Goal: Task Accomplishment & Management: Manage account settings

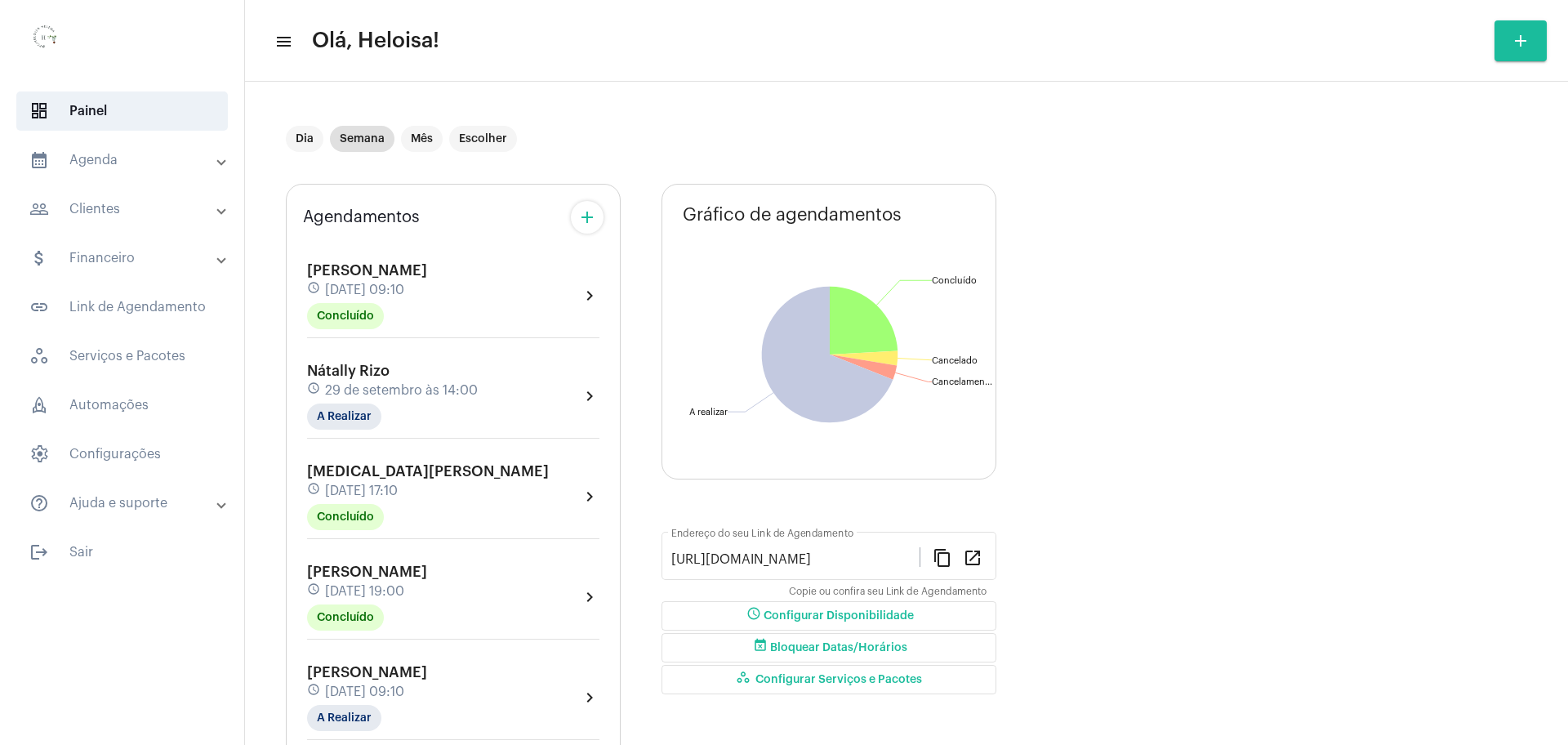
click at [136, 213] on mat-panel-title "people_outline Clientes" at bounding box center [124, 209] width 188 height 20
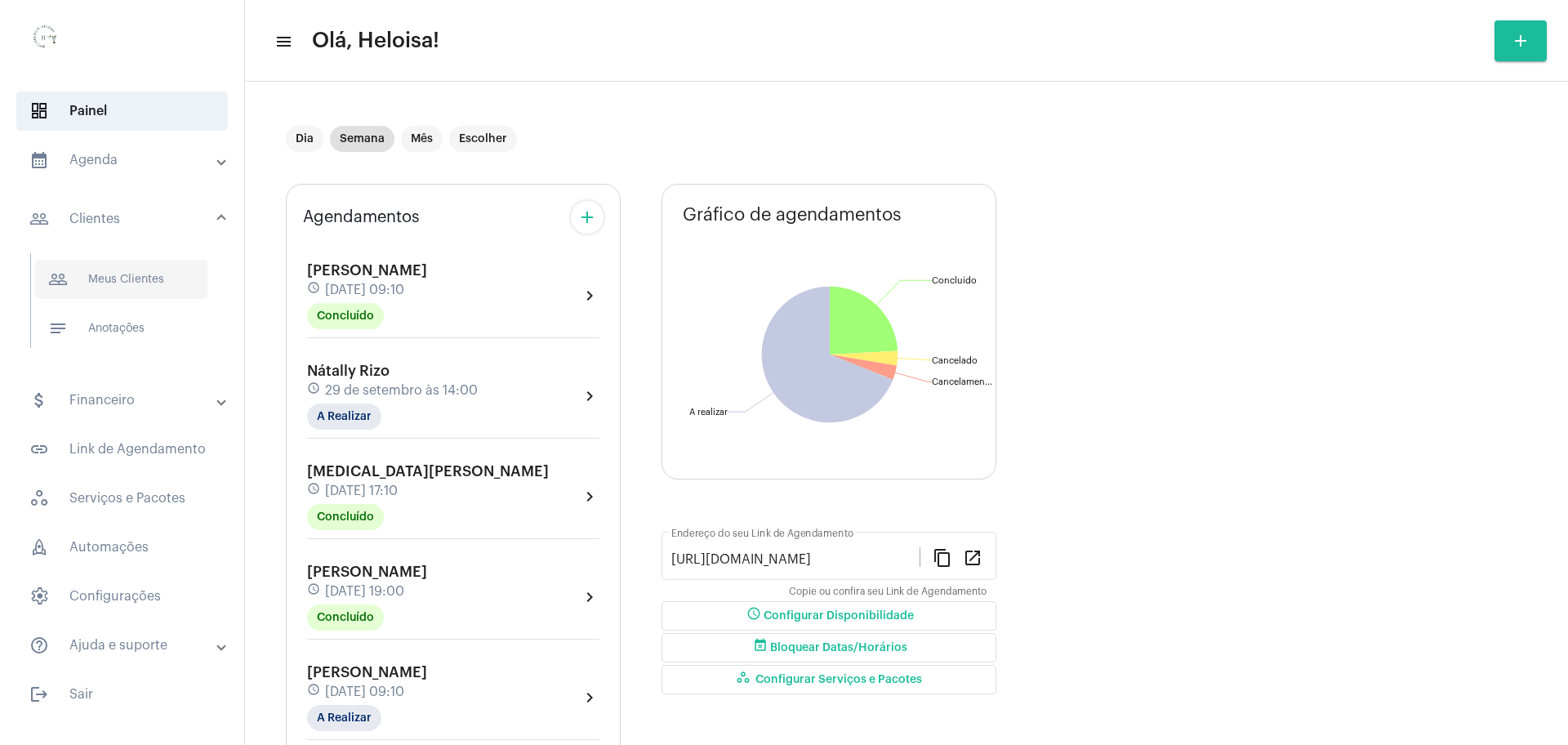
click at [150, 284] on span "people_outline Meus Clientes" at bounding box center [121, 279] width 172 height 39
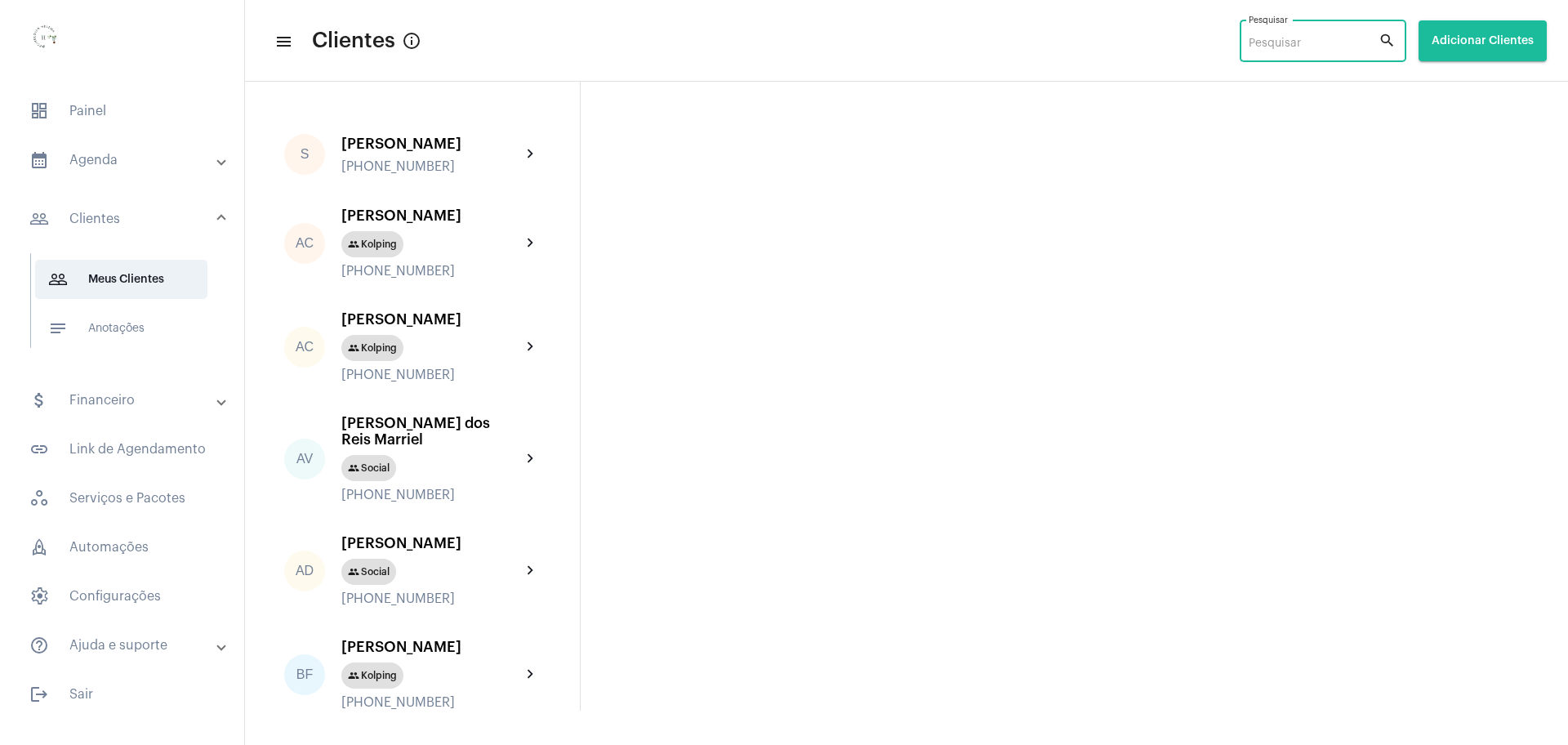
click at [1292, 42] on input "Pesquisar" at bounding box center [1313, 44] width 130 height 13
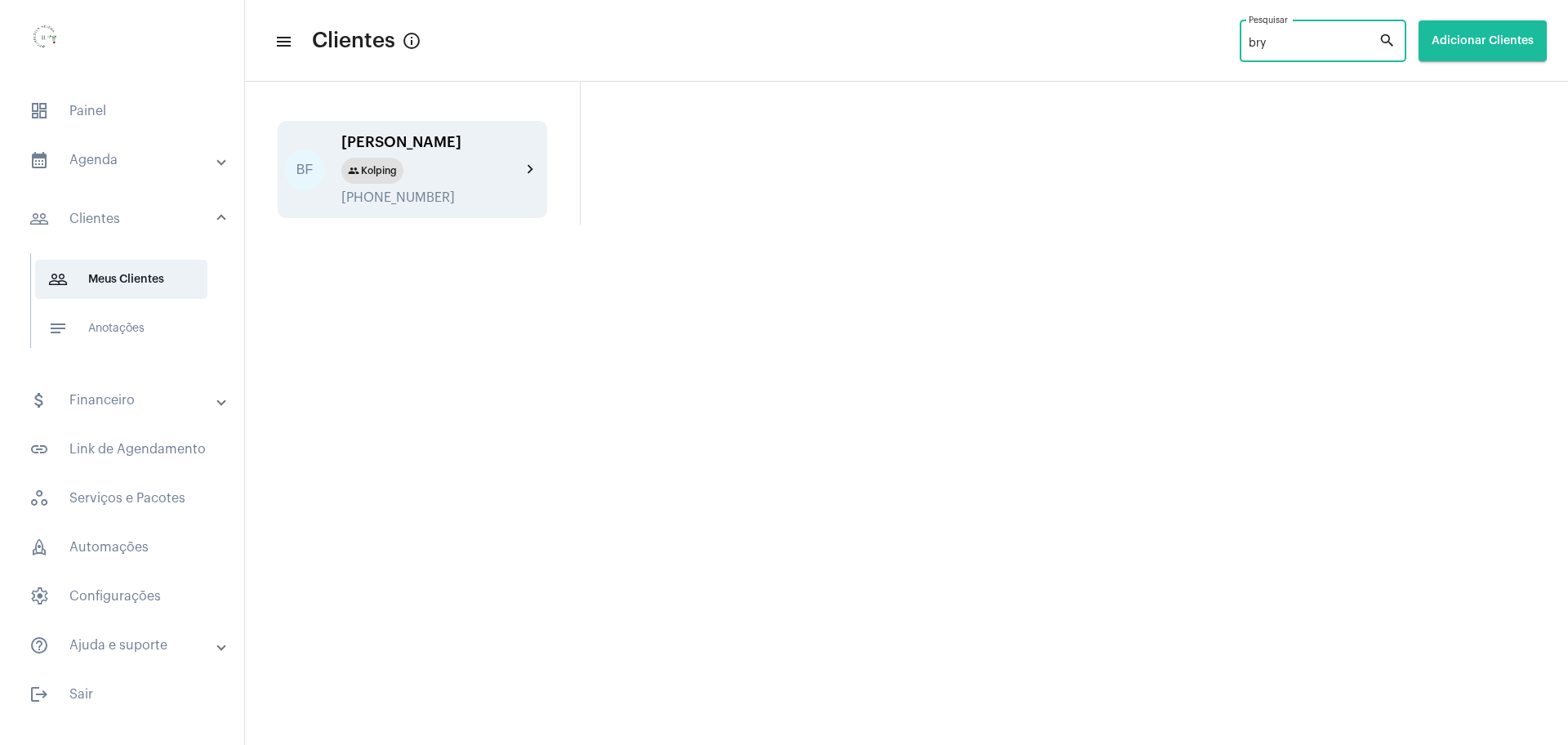
type input "bry"
click at [407, 138] on div "[PERSON_NAME]" at bounding box center [431, 142] width 180 height 16
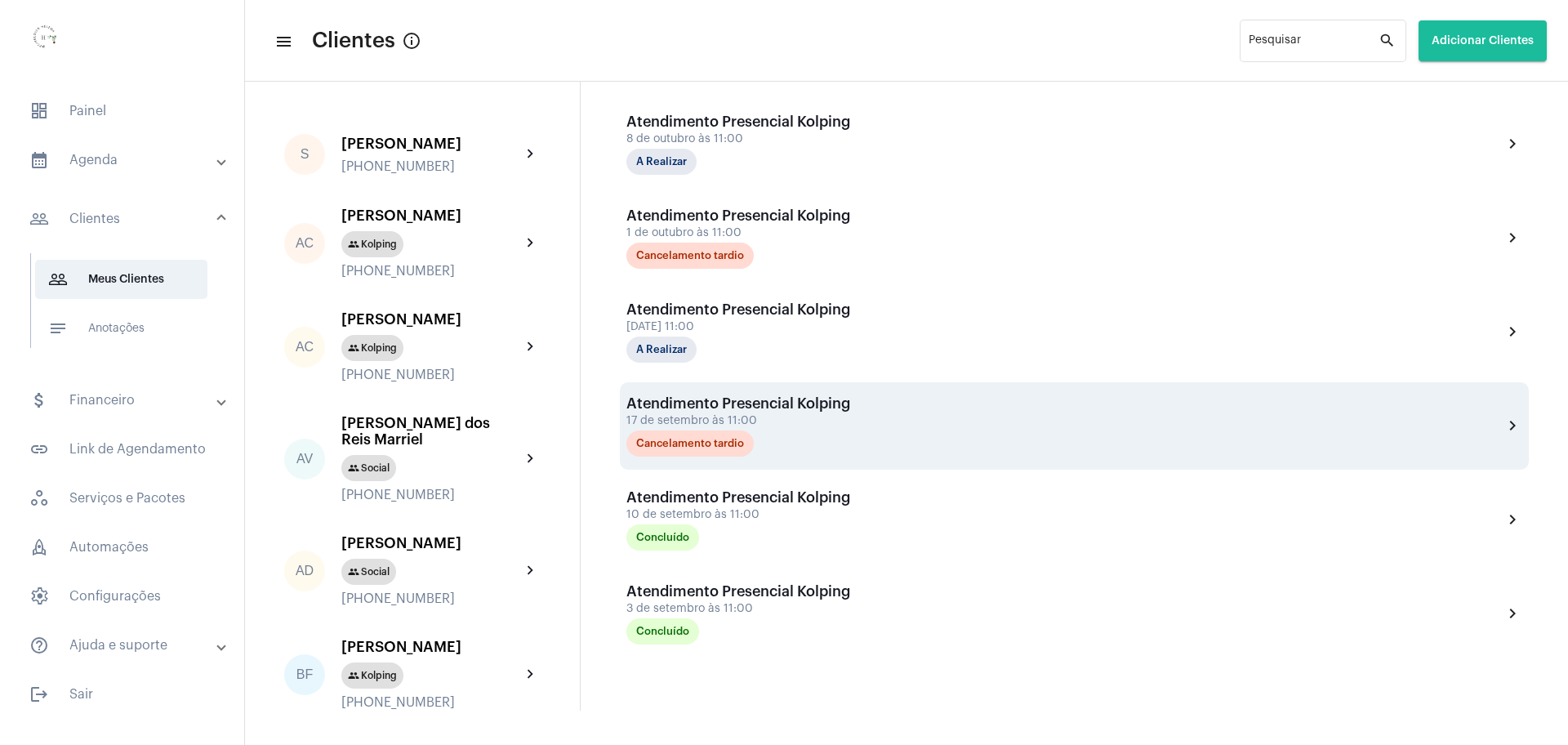
scroll to position [587, 0]
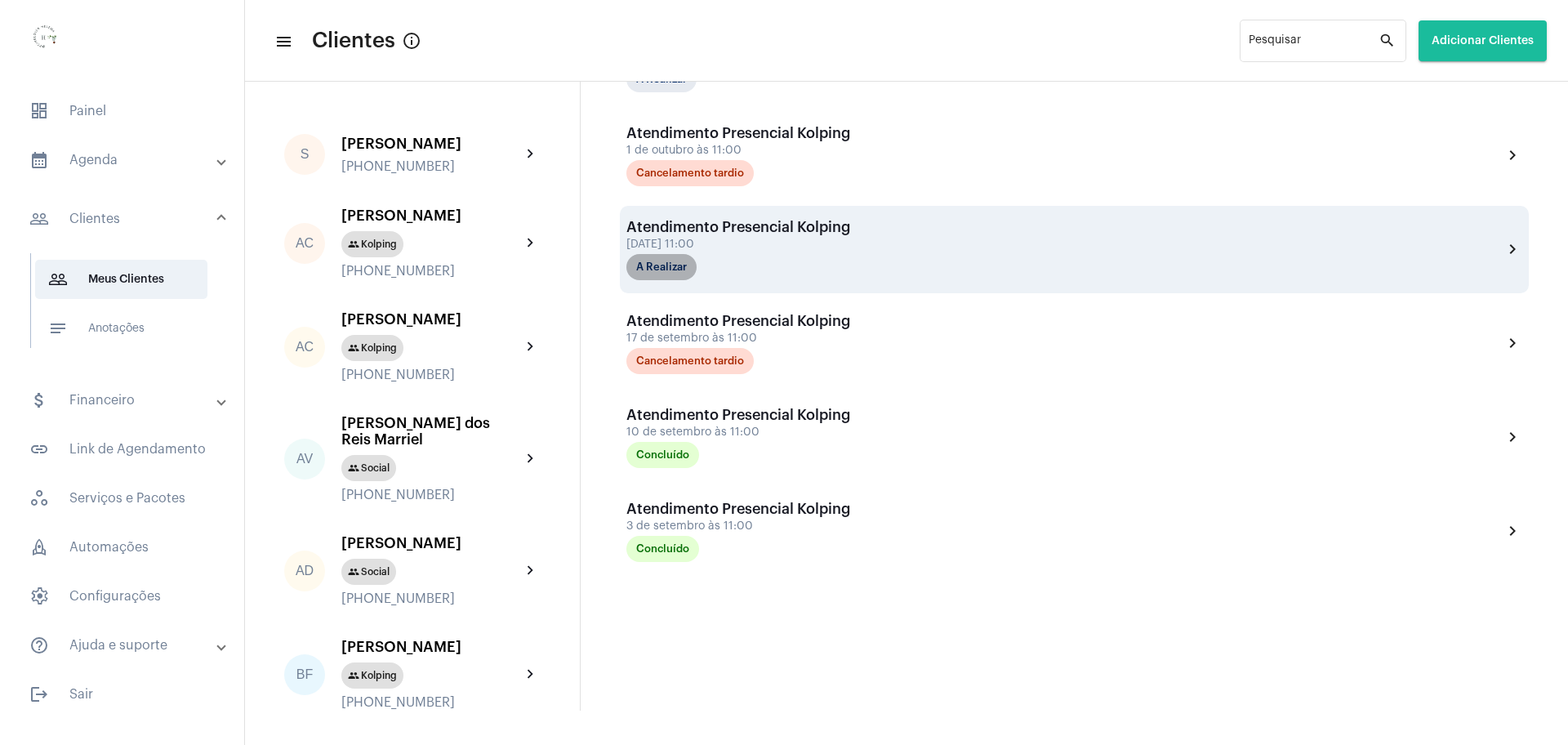
click at [668, 267] on mat-chip "A Realizar" at bounding box center [661, 267] width 70 height 26
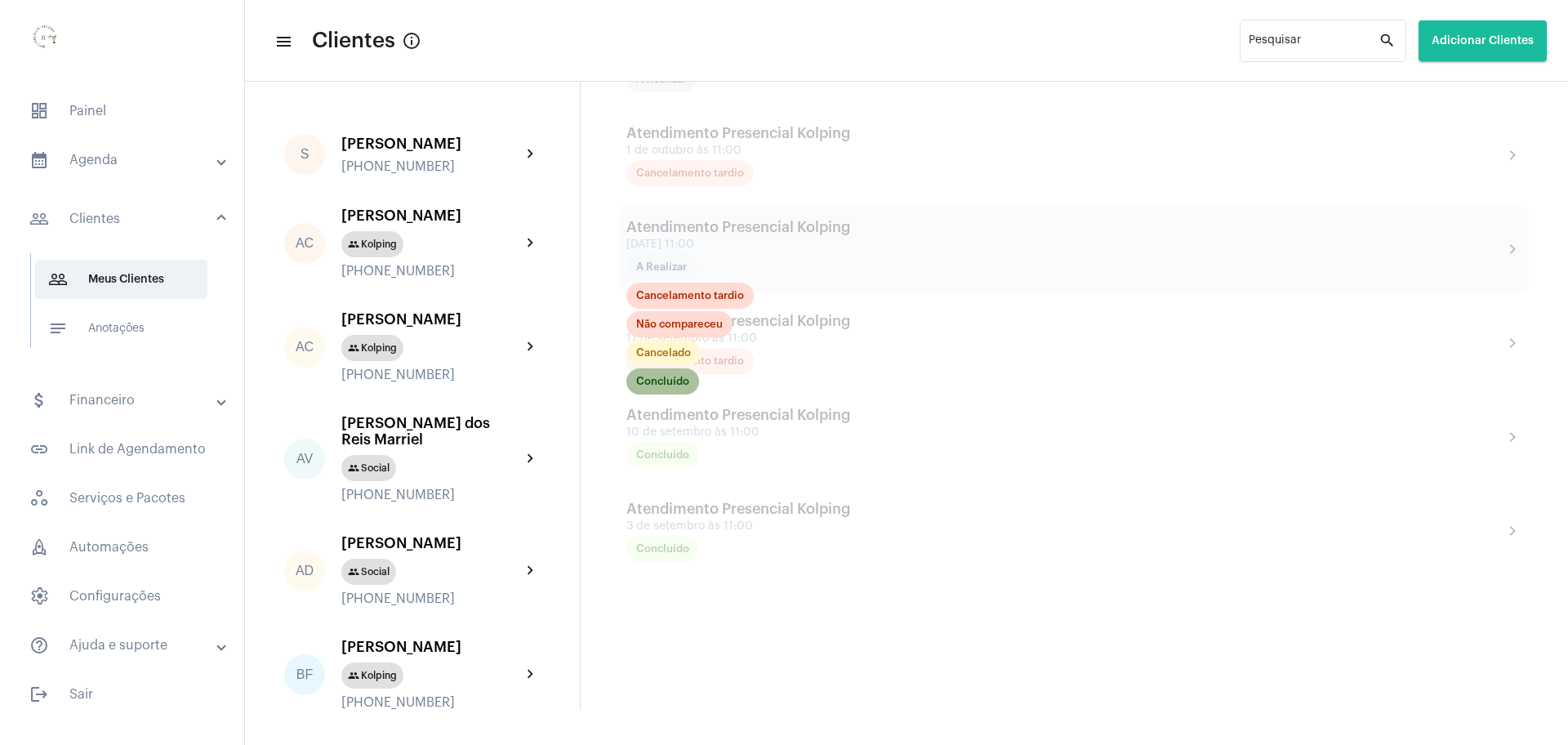
click at [668, 387] on mat-chip "Concluído" at bounding box center [662, 381] width 73 height 26
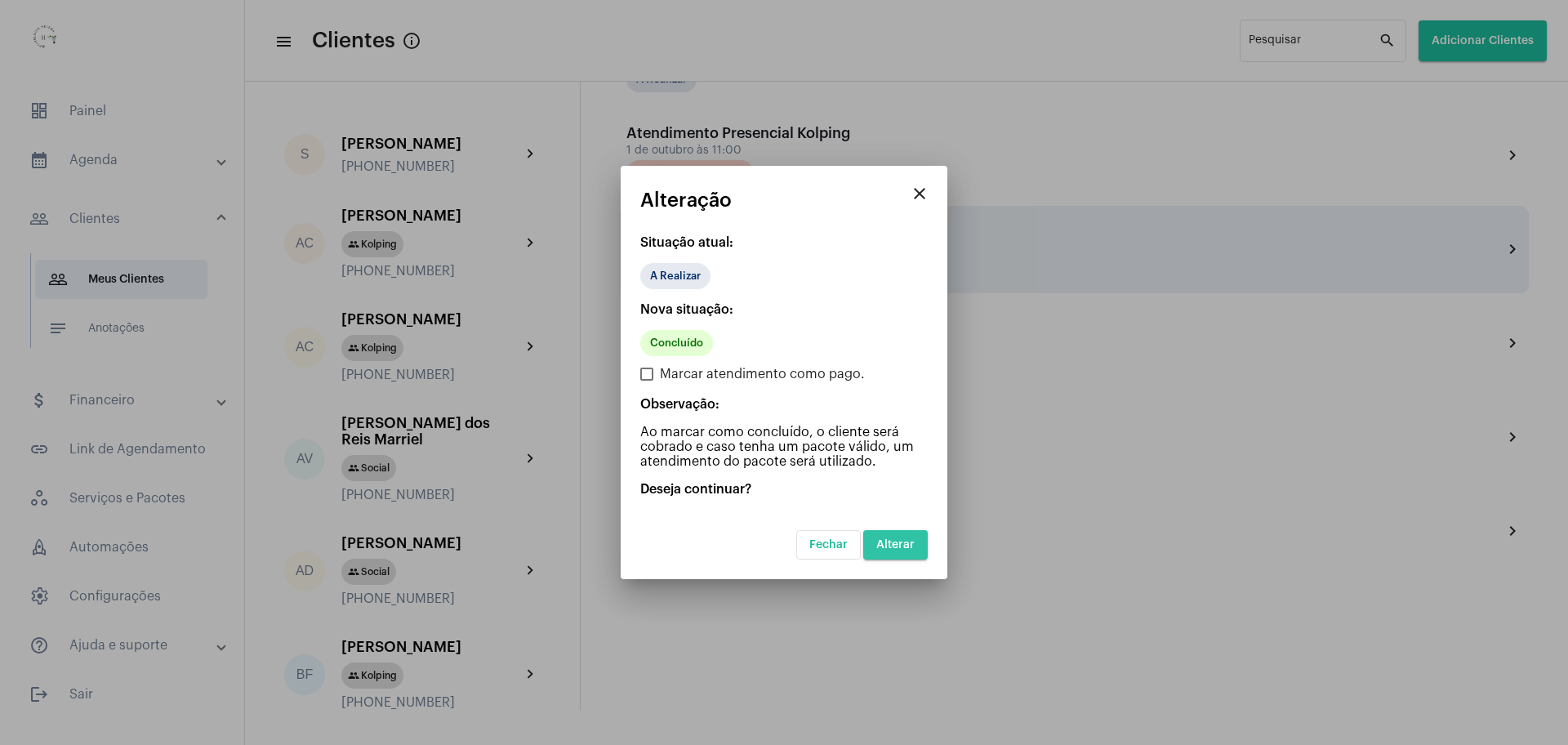
click at [915, 548] on button "Alterar" at bounding box center [896, 544] width 65 height 30
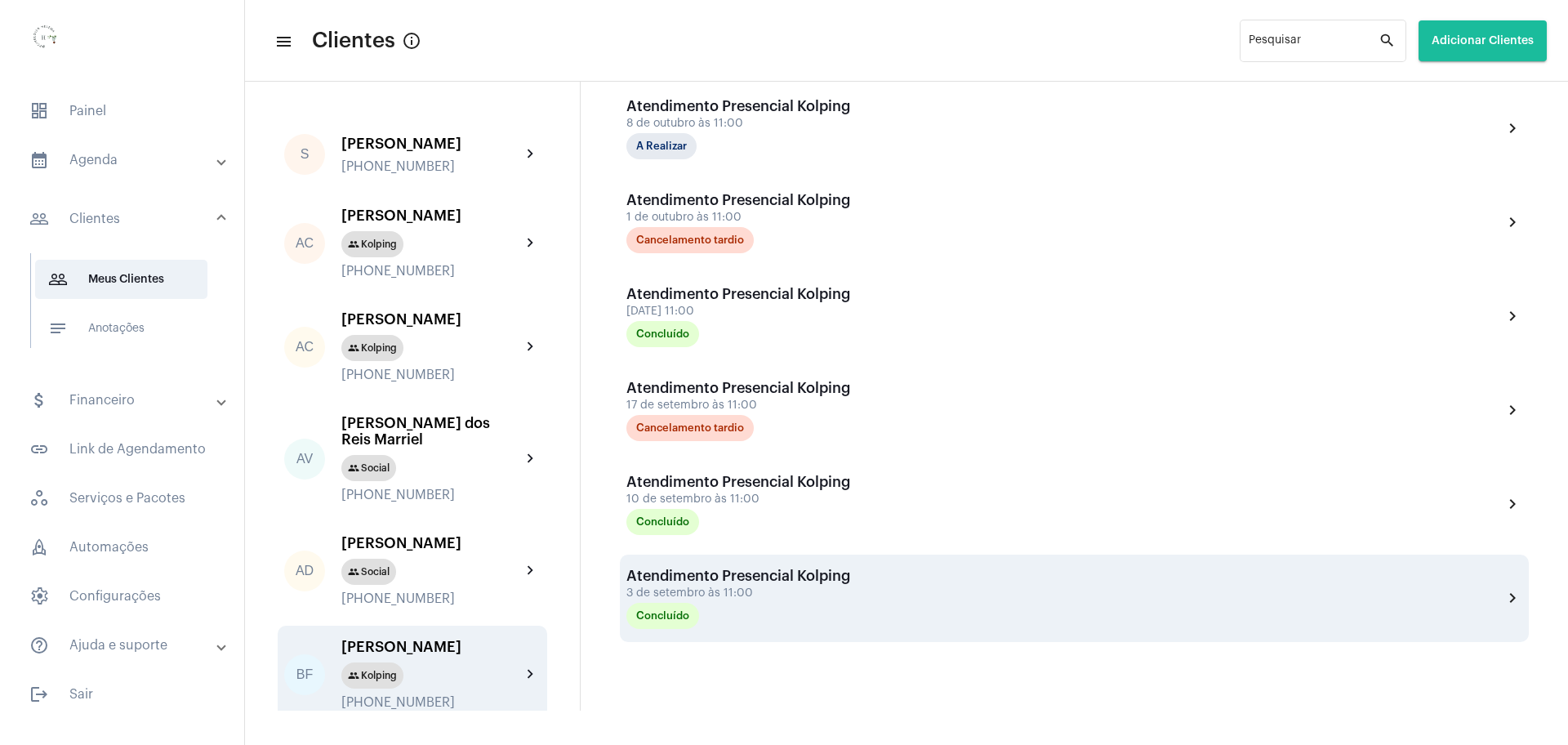
scroll to position [485, 0]
